Goal: Task Accomplishment & Management: Manage account settings

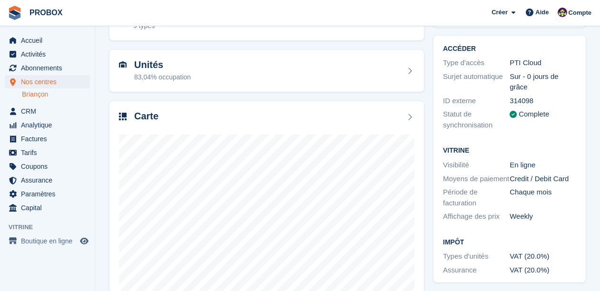
scroll to position [92, 0]
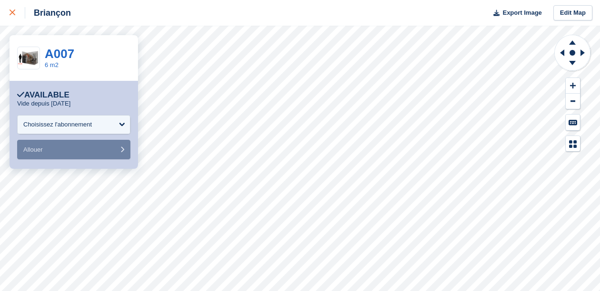
click at [13, 12] on icon at bounding box center [13, 13] width 6 height 6
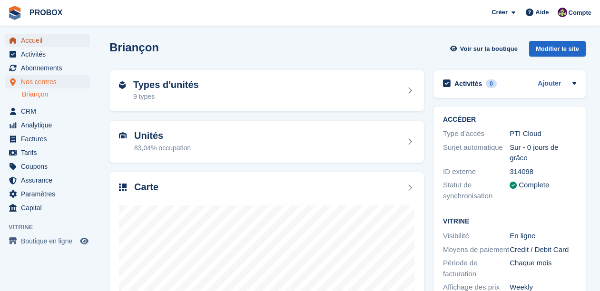
click at [49, 41] on span "Accueil" at bounding box center [49, 40] width 57 height 13
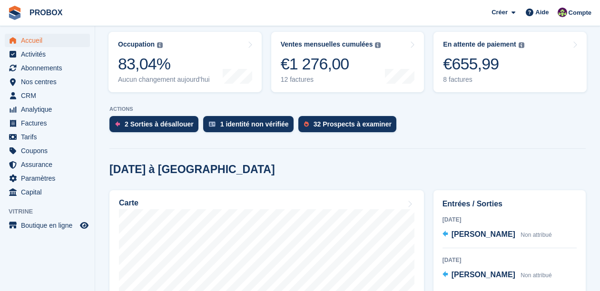
scroll to position [131, 0]
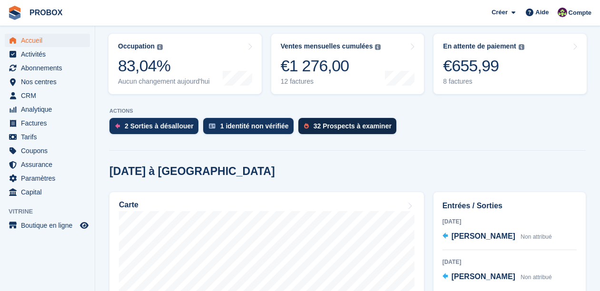
click at [352, 126] on div "32 Prospects à examiner" at bounding box center [353, 126] width 78 height 8
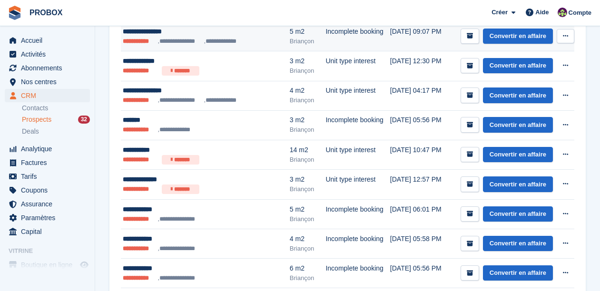
scroll to position [190, 0]
